Goal: Answer question/provide support

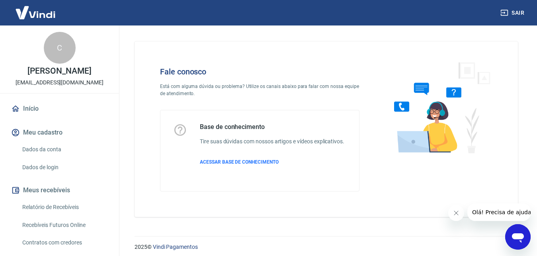
click at [525, 236] on div "Abrir janela de mensagens" at bounding box center [518, 237] width 24 height 24
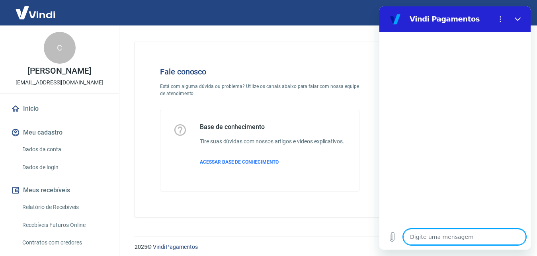
click at [457, 239] on textarea at bounding box center [464, 237] width 123 height 16
type textarea "o"
type textarea "x"
type textarea "oi"
type textarea "x"
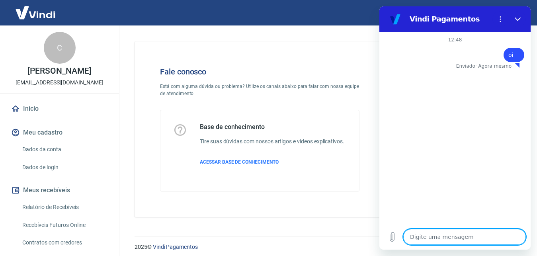
type textarea "x"
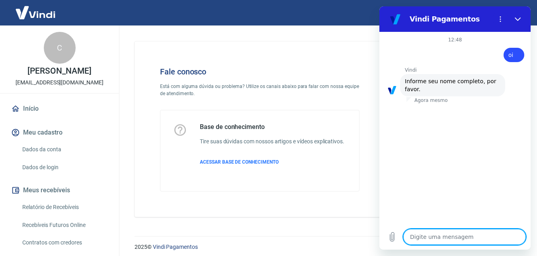
click at [470, 235] on textarea at bounding box center [464, 237] width 123 height 16
type textarea "c"
type textarea "x"
type textarea "ca"
type textarea "x"
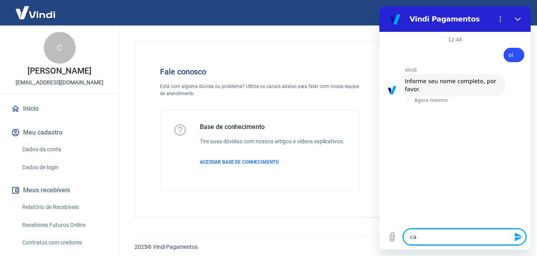
type textarea "car"
type textarea "x"
type textarea "[PERSON_NAME]"
type textarea "x"
type textarea "carlo"
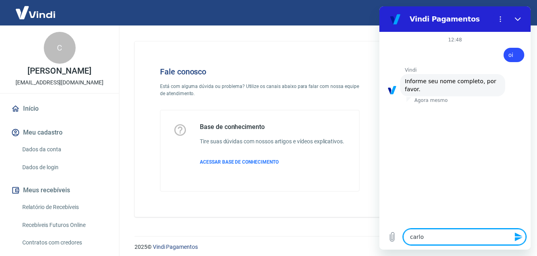
type textarea "x"
type textarea "[PERSON_NAME]"
type textarea "x"
type textarea "[PERSON_NAME]"
type textarea "x"
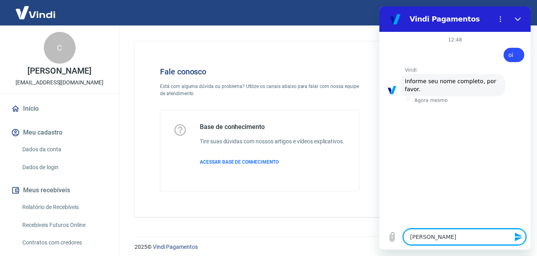
type textarea "[PERSON_NAME]"
type textarea "x"
type textarea "[PERSON_NAME]"
type textarea "x"
type textarea "[PERSON_NAME]"
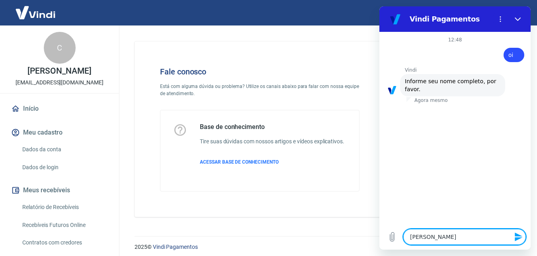
type textarea "x"
type textarea "[PERSON_NAME]"
type textarea "x"
type textarea "[PERSON_NAME]"
type textarea "x"
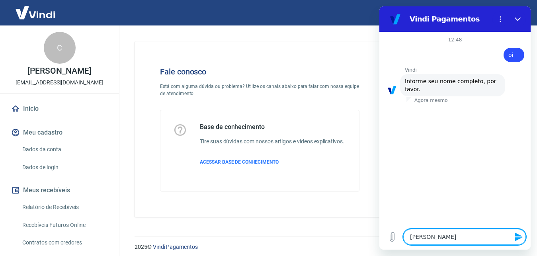
type textarea "[PERSON_NAME]"
type textarea "x"
type textarea "[PERSON_NAME]"
type textarea "x"
type textarea "[PERSON_NAME]"
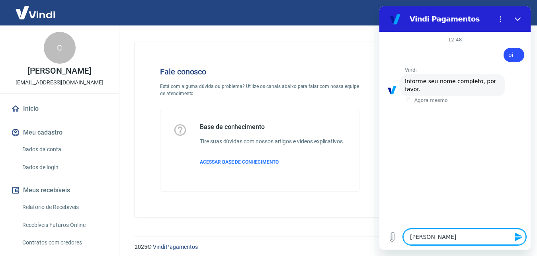
type textarea "x"
type textarea "[PERSON_NAME]"
type textarea "x"
type textarea "[PERSON_NAME]"
type textarea "x"
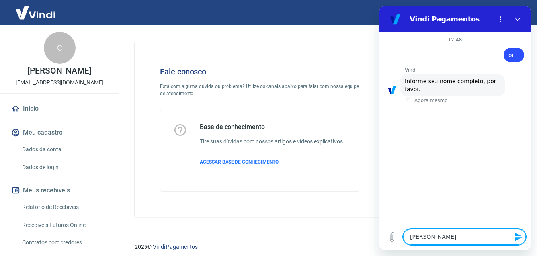
type textarea "[PERSON_NAME]"
type textarea "x"
type textarea "[PERSON_NAME]"
type textarea "x"
type textarea "[PERSON_NAME]"
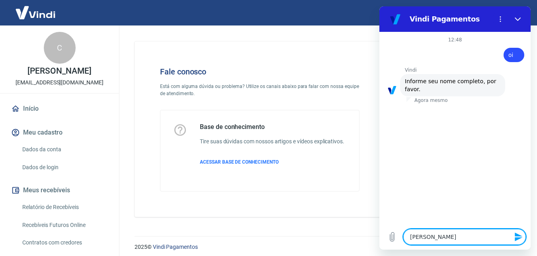
type textarea "x"
type textarea "[PERSON_NAME]"
type textarea "x"
type textarea "[PERSON_NAME]"
type textarea "x"
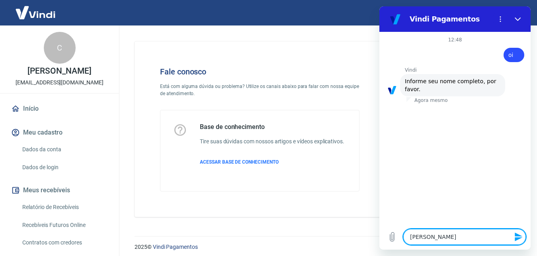
type textarea "[PERSON_NAME]"
type textarea "x"
type textarea "[PERSON_NAME]"
type textarea "x"
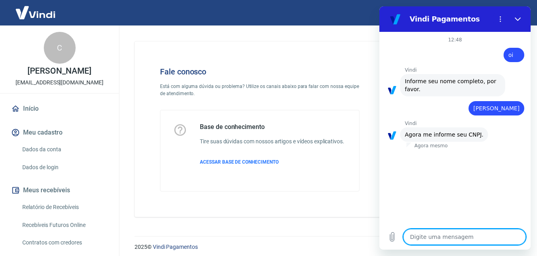
type textarea "x"
click at [443, 234] on textarea at bounding box center [464, 237] width 123 height 16
paste textarea "10.639.994/0001-44"
type textarea "10.639.994/0001-44"
type textarea "x"
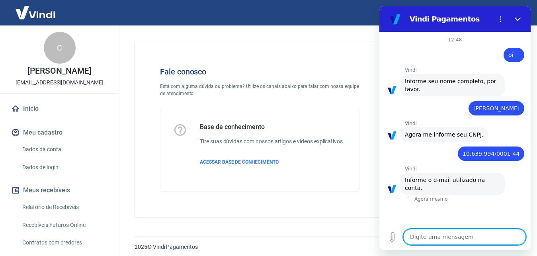
type textarea "x"
paste textarea "[EMAIL_ADDRESS][DOMAIN_NAME]"
type textarea "[EMAIL_ADDRESS][DOMAIN_NAME]"
type textarea "x"
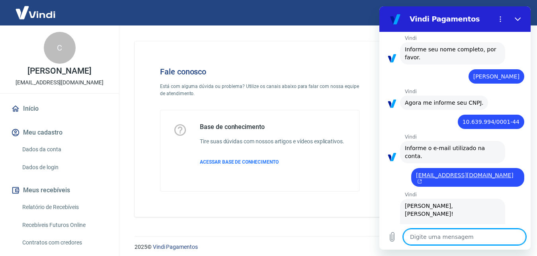
scroll to position [198, 0]
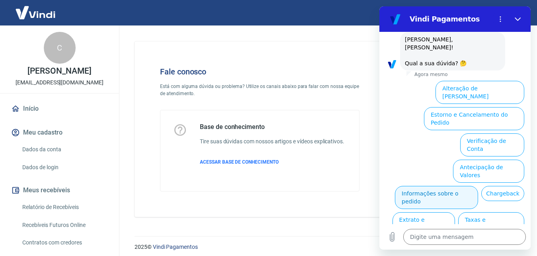
click at [478, 186] on button "Informações sobre o pedido" at bounding box center [436, 197] width 83 height 23
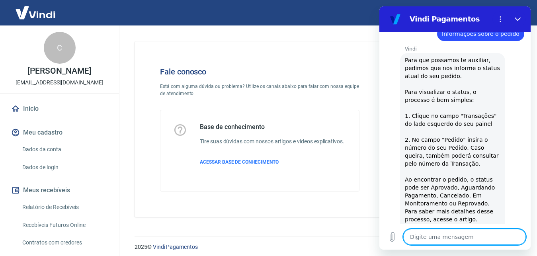
scroll to position [303, 0]
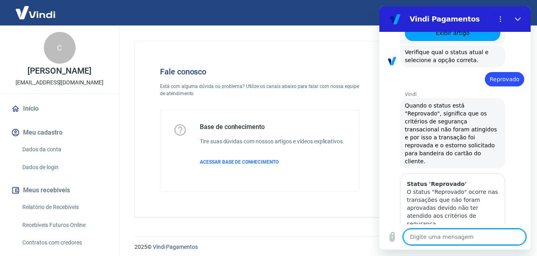
scroll to position [520, 0]
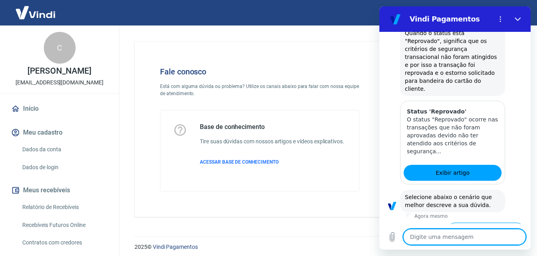
click at [504, 222] on button "Qual o motivo da reprova" at bounding box center [485, 233] width 77 height 23
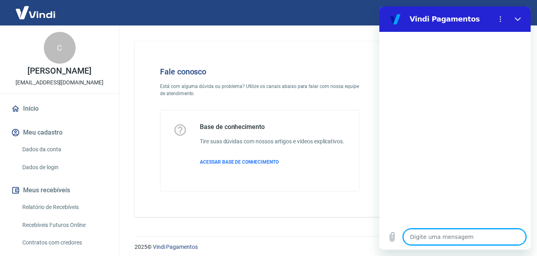
scroll to position [767, 0]
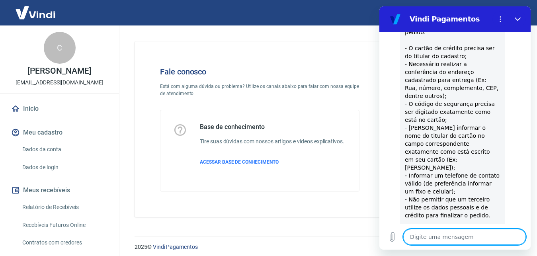
scroll to position [796, 0]
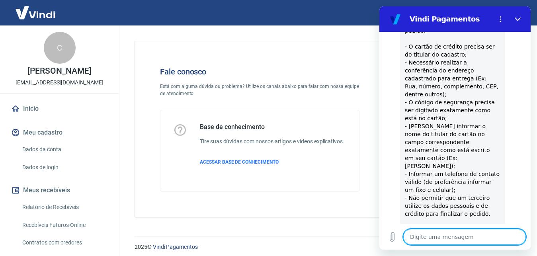
click at [459, 235] on textarea at bounding box center [464, 237] width 123 height 16
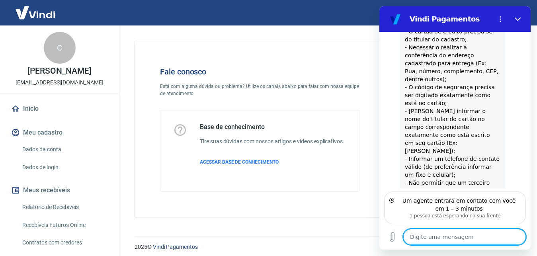
scroll to position [846, 0]
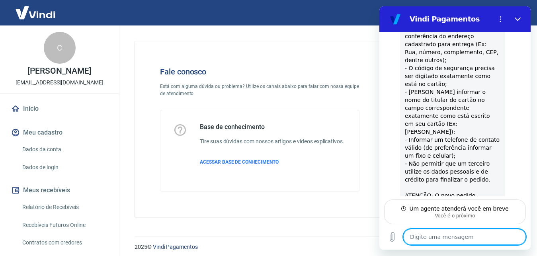
type textarea "x"
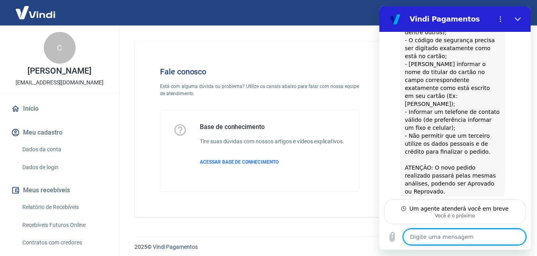
click at [449, 237] on textarea at bounding box center [464, 237] width 123 height 16
paste textarea "223437540"
type textarea "223437540"
type textarea "x"
type textarea "22343754"
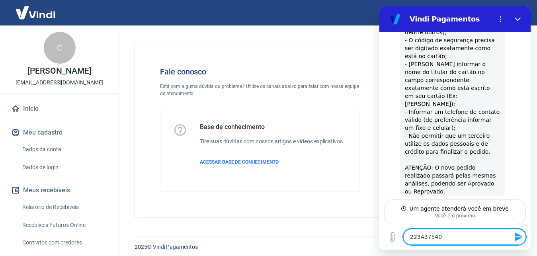
type textarea "x"
type textarea "2234375"
type textarea "x"
type textarea "223437"
type textarea "x"
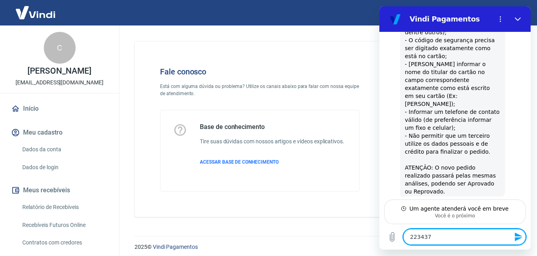
type textarea "22343"
type textarea "x"
type textarea "2234"
type textarea "x"
type textarea "223"
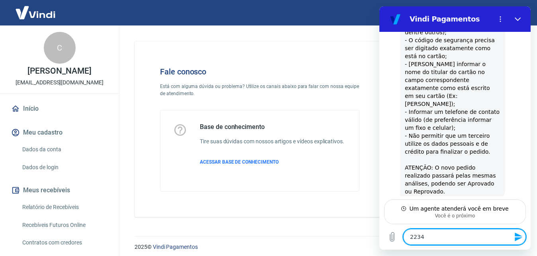
type textarea "x"
type textarea "22"
type textarea "x"
type textarea "2"
type textarea "x"
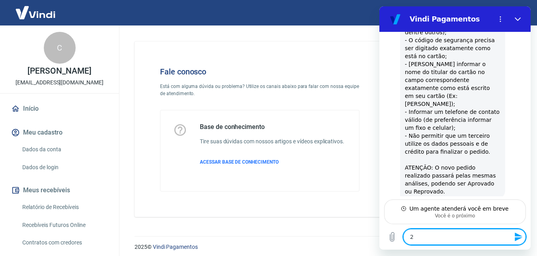
type textarea "x"
type textarea "p"
type textarea "x"
type textarea "pr"
type textarea "x"
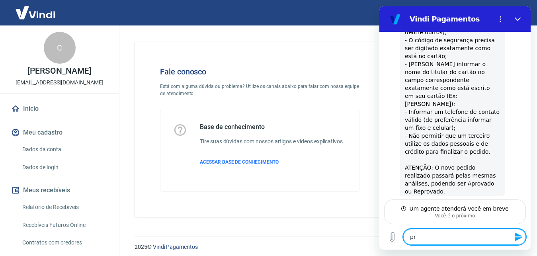
type textarea "pre"
type textarea "x"
type textarea "prec"
type textarea "x"
type textarea "preci"
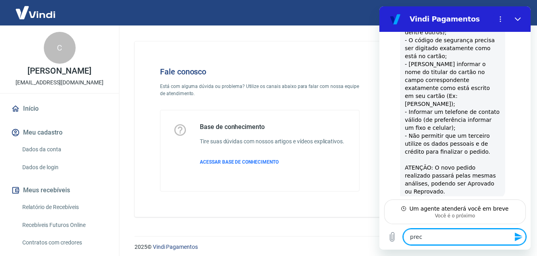
type textarea "x"
type textarea "precis"
type textarea "x"
type textarea "preciso"
type textarea "x"
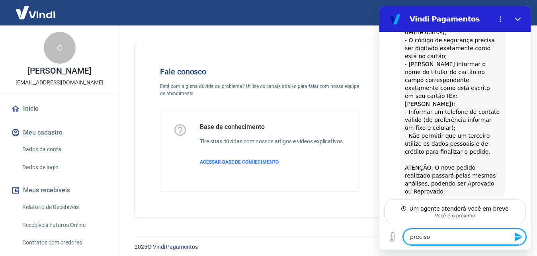
type textarea "preciso"
type textarea "x"
type textarea "preciso s"
type textarea "x"
type textarea "preciso sa"
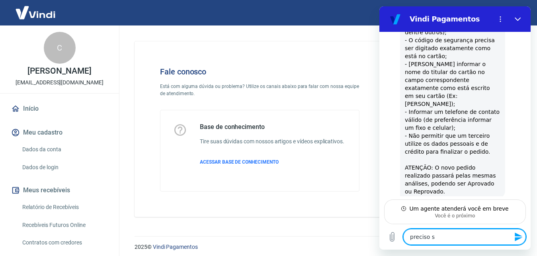
type textarea "x"
type textarea "preciso sab"
type textarea "x"
type textarea "preciso sabe"
type textarea "x"
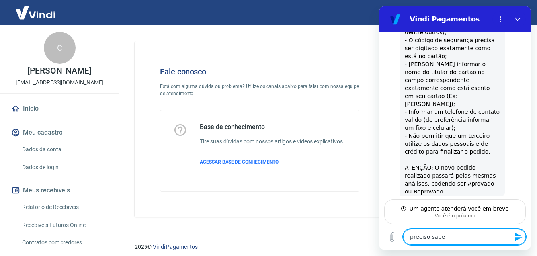
type textarea "preciso saber"
type textarea "x"
type textarea "preciso saber"
type textarea "x"
type textarea "preciso saber q"
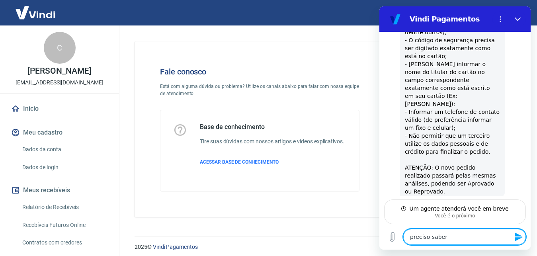
type textarea "x"
type textarea "preciso saber qu"
type textarea "x"
type textarea "preciso saber qua"
type textarea "x"
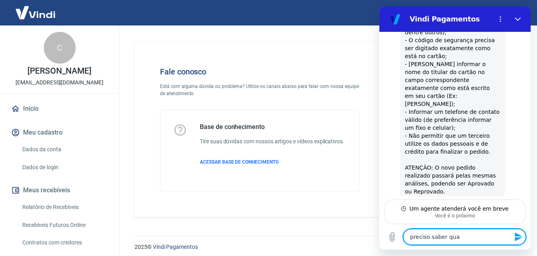
type textarea "preciso saber qual"
type textarea "x"
type textarea "preciso saber qual"
type textarea "x"
type textarea "preciso saber qual m"
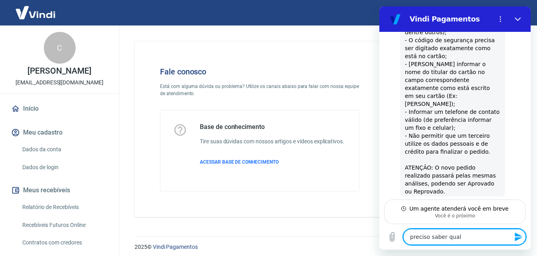
type textarea "x"
type textarea "preciso saber qual mo"
type textarea "x"
type textarea "preciso saber qual mot"
type textarea "x"
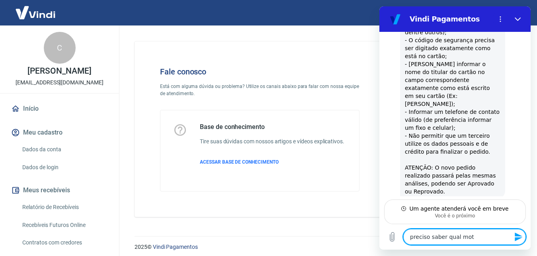
type textarea "preciso saber qual moti"
type textarea "x"
type textarea "preciso saber qual motiv"
type textarea "x"
type textarea "preciso saber qual motivo"
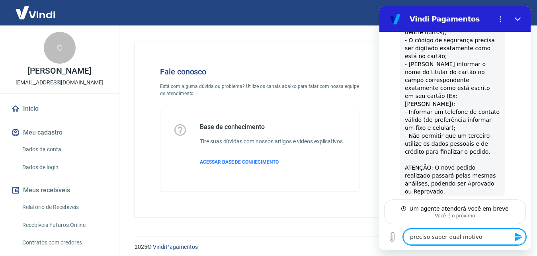
type textarea "x"
type textarea "preciso saber qual motivo"
type textarea "x"
type textarea "preciso saber qual motivo d"
type textarea "x"
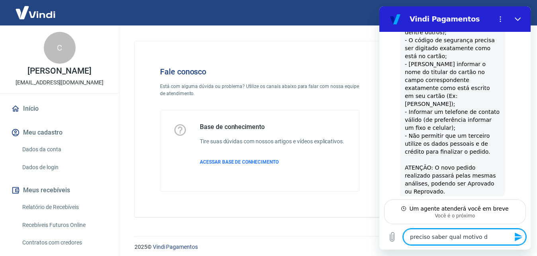
type textarea "preciso saber qual motivo da"
type textarea "x"
type textarea "preciso saber qual motivo da"
type textarea "x"
type textarea "preciso saber qual motivo da r"
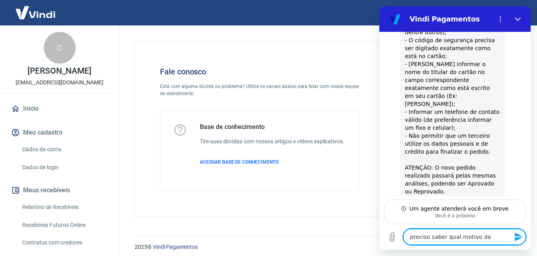
type textarea "x"
type textarea "preciso saber qual motivo da re"
type textarea "x"
type textarea "preciso saber qual motivo da rep"
type textarea "x"
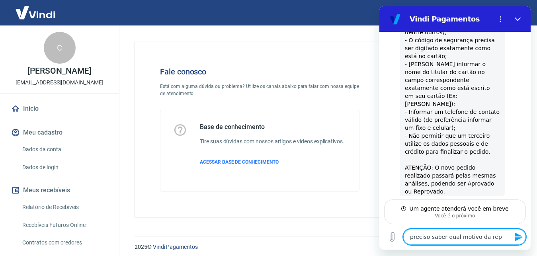
type textarea "preciso saber qual motivo da repr"
type textarea "x"
type textarea "preciso saber qual motivo da repro"
type textarea "x"
type textarea "preciso saber qual motivo da reprov"
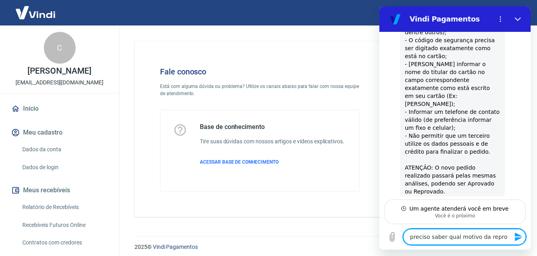
type textarea "x"
type textarea "preciso saber qual motivo da reprova"
type textarea "x"
type textarea "preciso saber qual motivo da reprovaç"
type textarea "x"
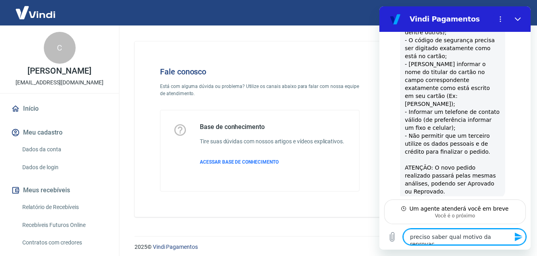
type textarea "preciso saber qual motivo da reprovaçã"
type textarea "x"
type textarea "preciso saber qual motivo da reprovação"
type textarea "x"
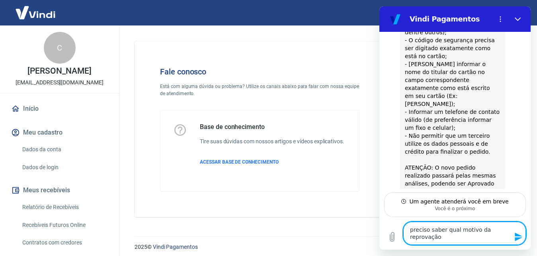
type textarea "preciso saber qual motivo da reprovação"
type textarea "x"
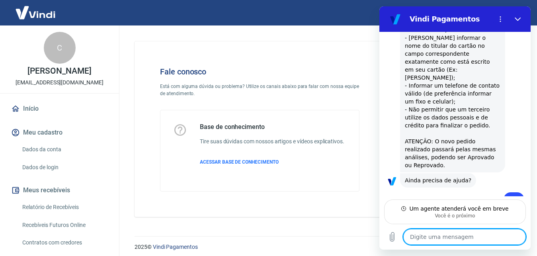
type textarea "x"
click at [470, 237] on textarea at bounding box center [464, 237] width 123 height 16
type textarea "d"
type textarea "x"
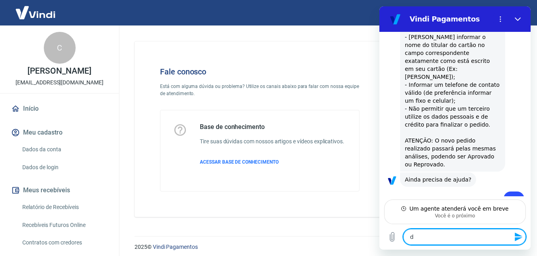
type textarea "x"
paste textarea "223437540"
type textarea "223437540"
type textarea "x"
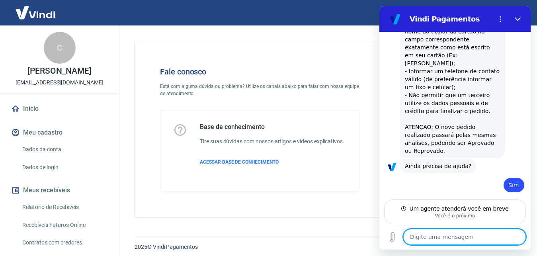
type textarea "t"
type textarea "x"
type textarea "tr"
type textarea "x"
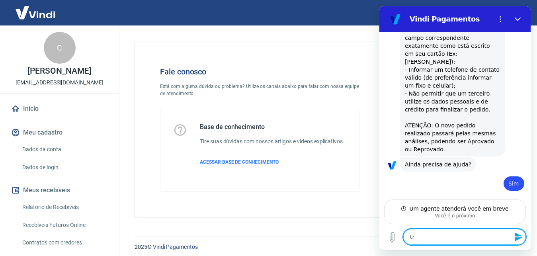
type textarea "tra"
type textarea "x"
type textarea "tran"
type textarea "x"
type textarea "trana"
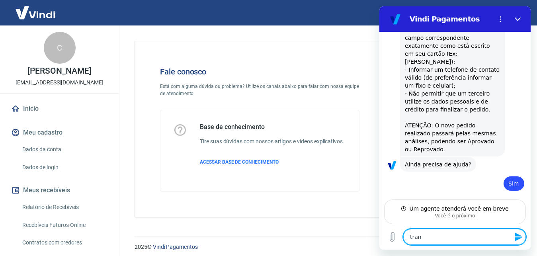
type textarea "x"
type textarea "tran"
type textarea "x"
type textarea "trans"
type textarea "x"
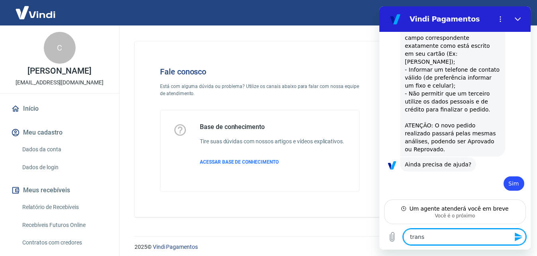
type textarea "transa"
type textarea "x"
type textarea "transal"
type textarea "x"
type textarea "transa"
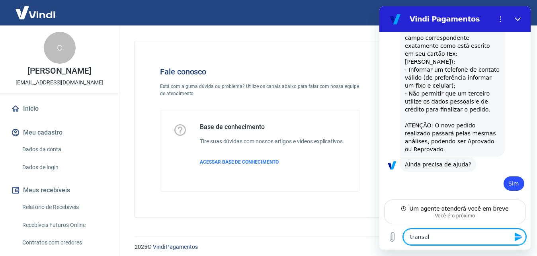
type textarea "x"
type textarea "transaç"
type textarea "x"
type textarea "transaçã"
type textarea "x"
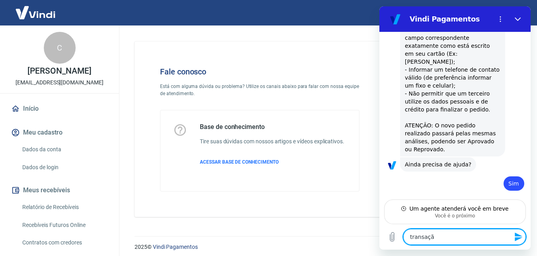
type textarea "transação"
type textarea "x"
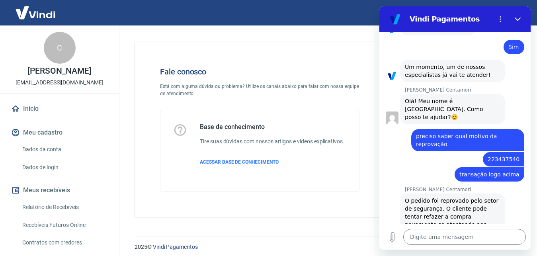
scroll to position [1031, 0]
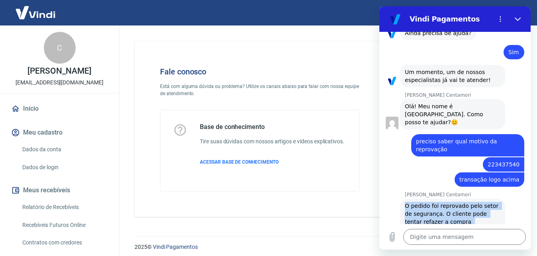
drag, startPoint x: 438, startPoint y: 163, endPoint x: 400, endPoint y: 91, distance: 81.1
copy div "O pedido foi reprovado pelo setor de segurança. O cliente pode tentar refazer a…"
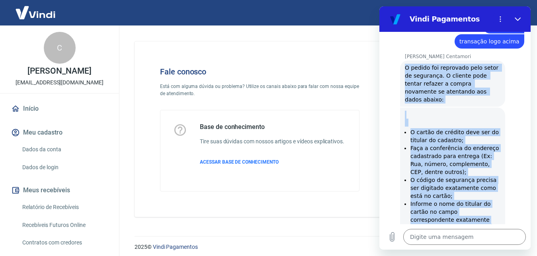
scroll to position [1169, 0]
click at [474, 232] on textarea at bounding box center [464, 237] width 123 height 16
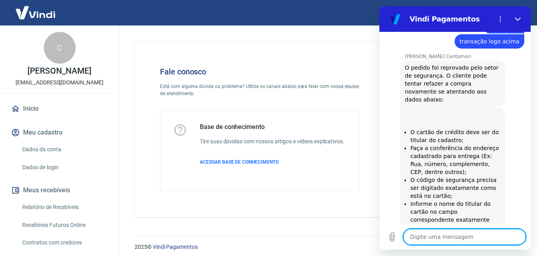
click at [475, 233] on textarea at bounding box center [464, 237] width 123 height 16
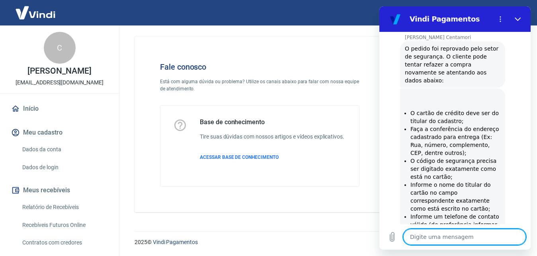
scroll to position [10, 0]
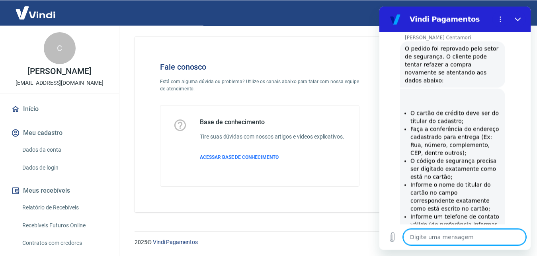
click at [459, 234] on textarea at bounding box center [464, 237] width 123 height 16
paste textarea "223576188"
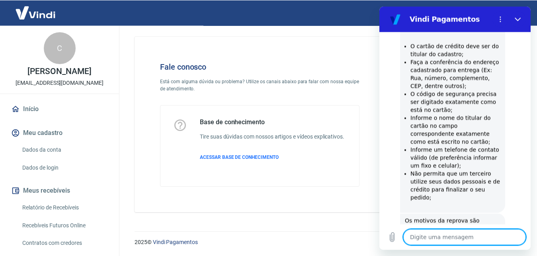
scroll to position [1257, 0]
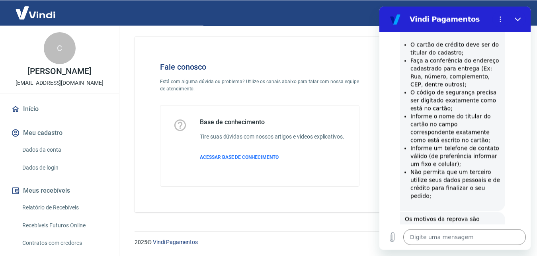
click at [348, 150] on div "Base de conhecimento Tire suas dúvidas com nossos artigos e vídeos explicativos…" at bounding box center [259, 145] width 198 height 81
